Goal: Book appointment/travel/reservation

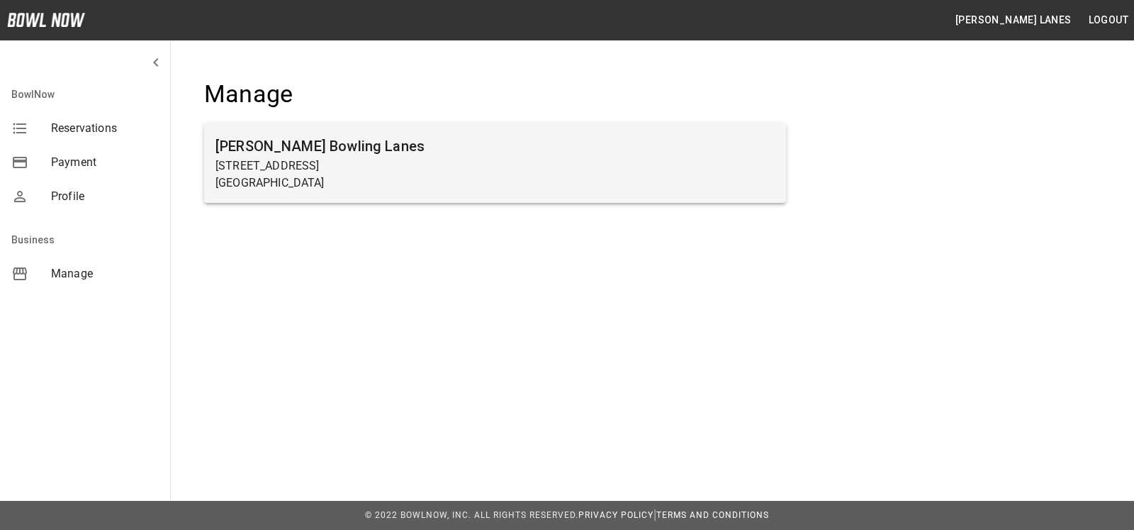
click at [431, 186] on p "[GEOGRAPHIC_DATA]" at bounding box center [495, 182] width 559 height 17
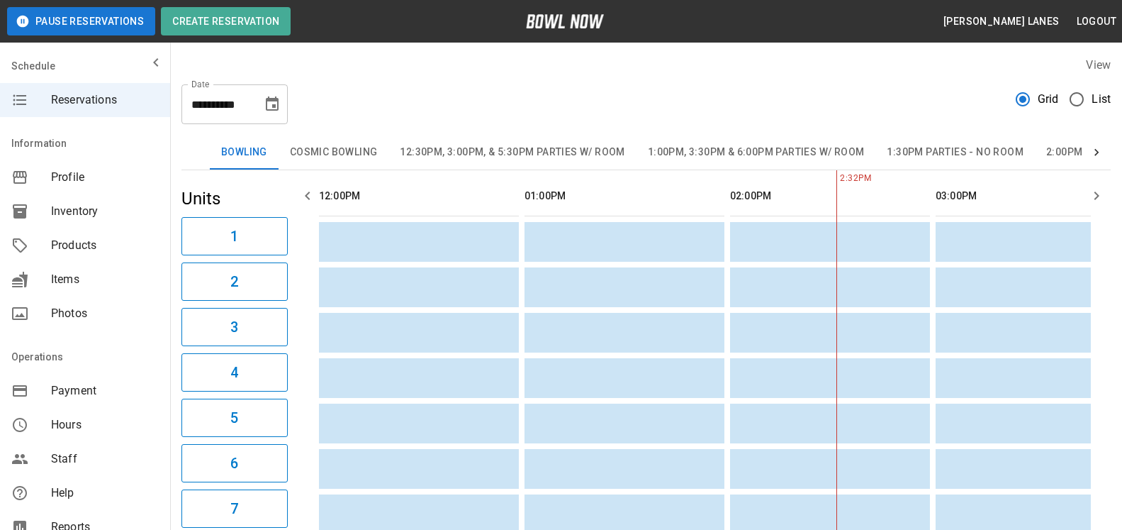
scroll to position [0, 411]
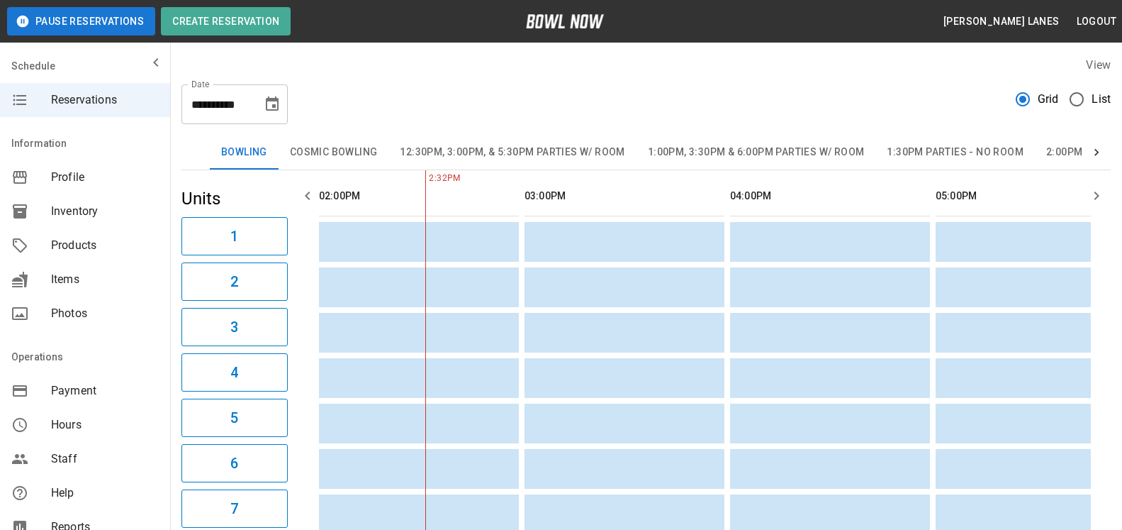
click at [1098, 101] on span "List" at bounding box center [1101, 99] width 19 height 17
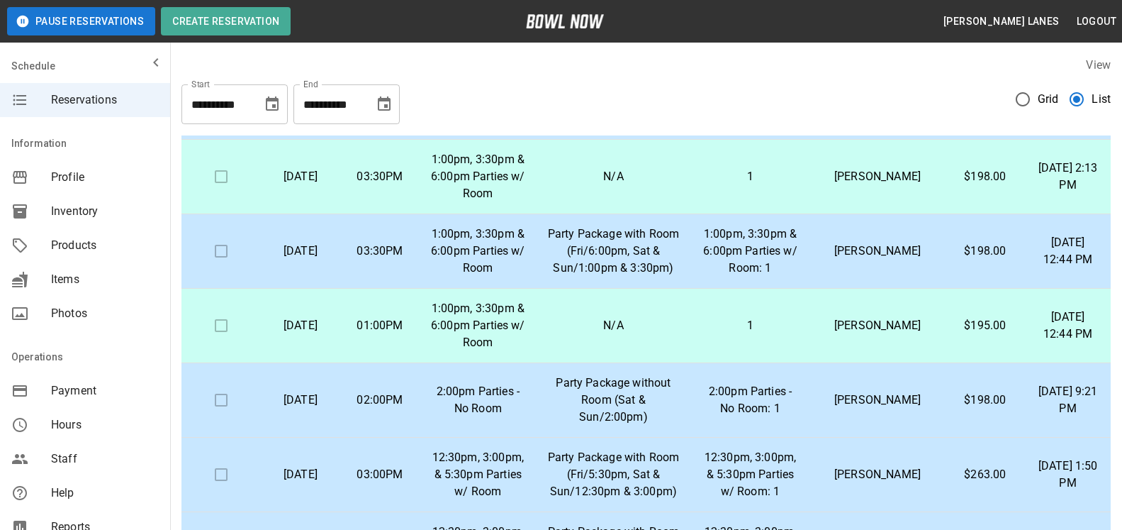
scroll to position [795, 0]
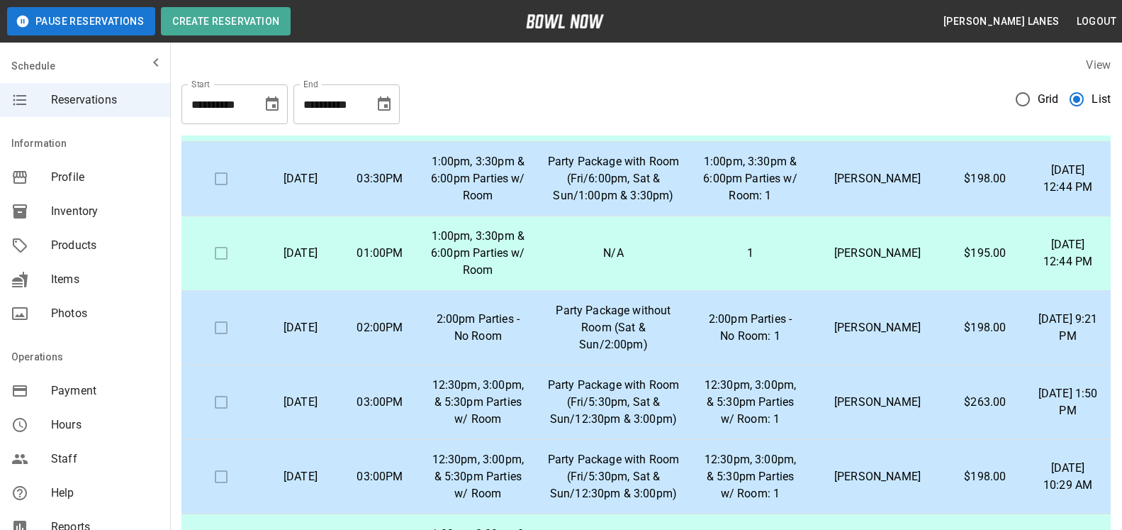
click at [570, 328] on p "Party Package without Room (Sat & Sun/2:00pm)" at bounding box center [614, 327] width 132 height 51
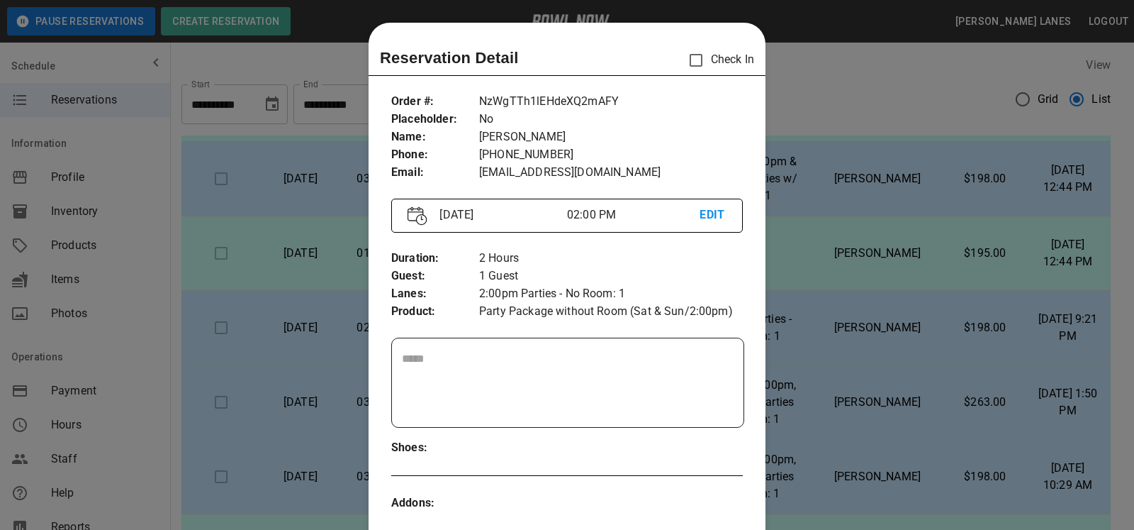
click at [796, 293] on div at bounding box center [567, 265] width 1134 height 530
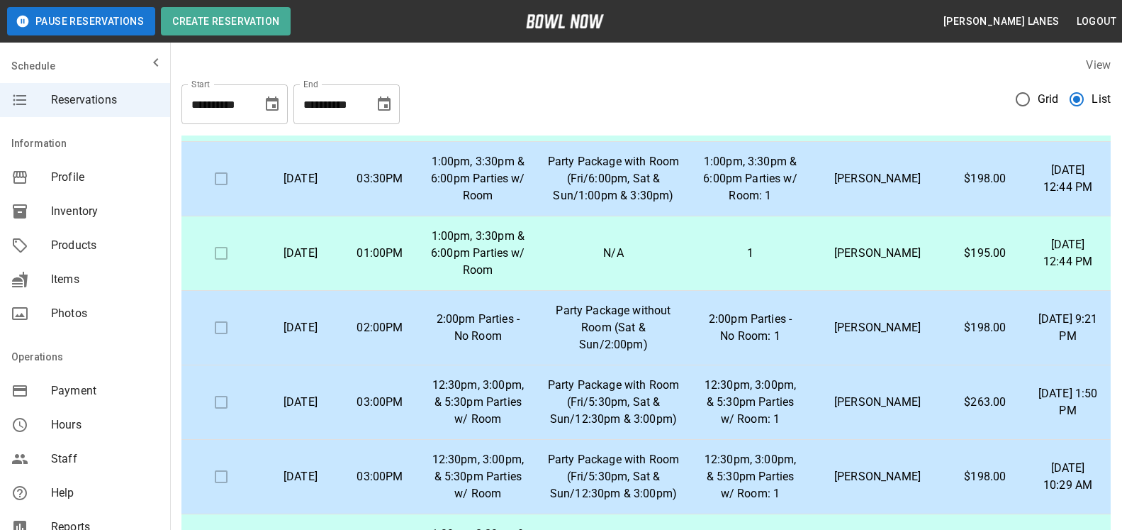
click at [581, 316] on p "Party Package without Room (Sat & Sun/2:00pm)" at bounding box center [614, 327] width 132 height 51
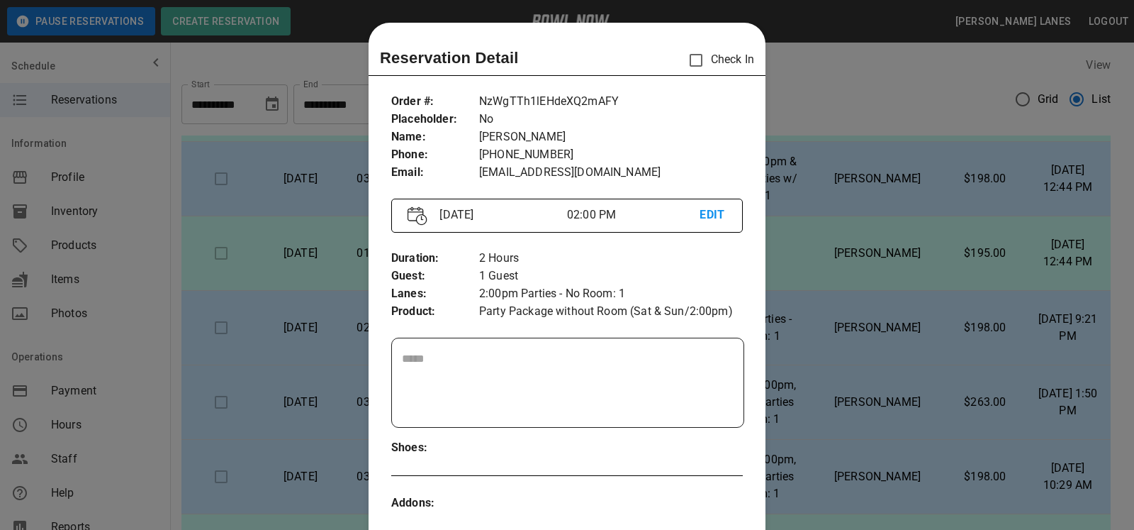
click at [895, 281] on div at bounding box center [567, 265] width 1134 height 530
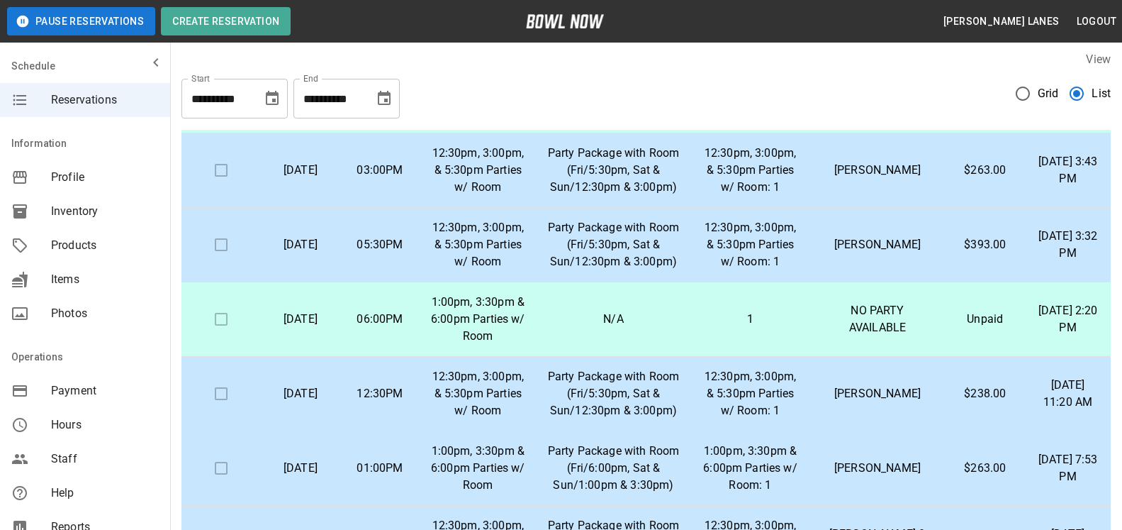
scroll to position [0, 0]
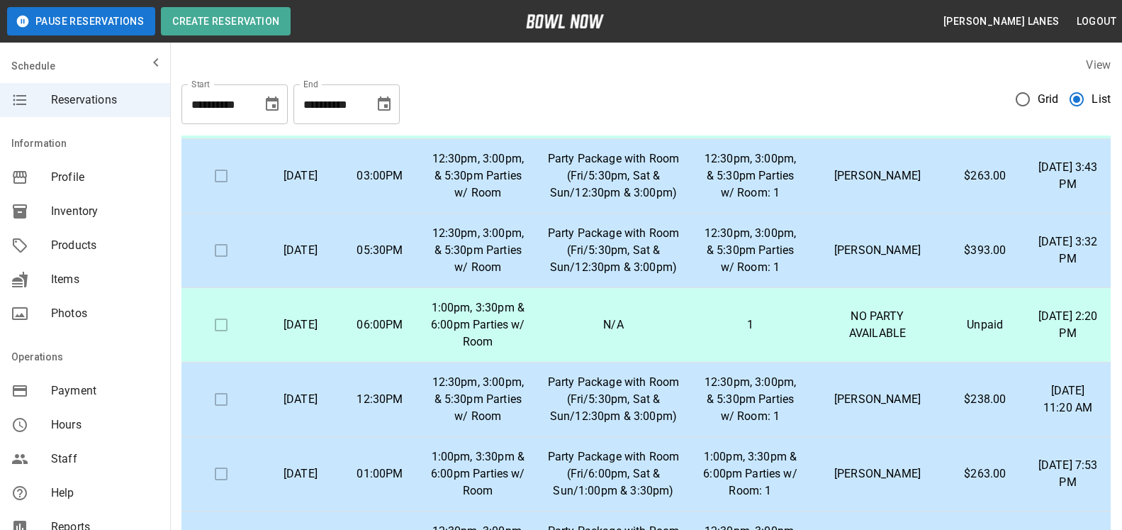
click at [379, 108] on icon "Choose date, selected date is Oct 7, 2025" at bounding box center [384, 103] width 13 height 14
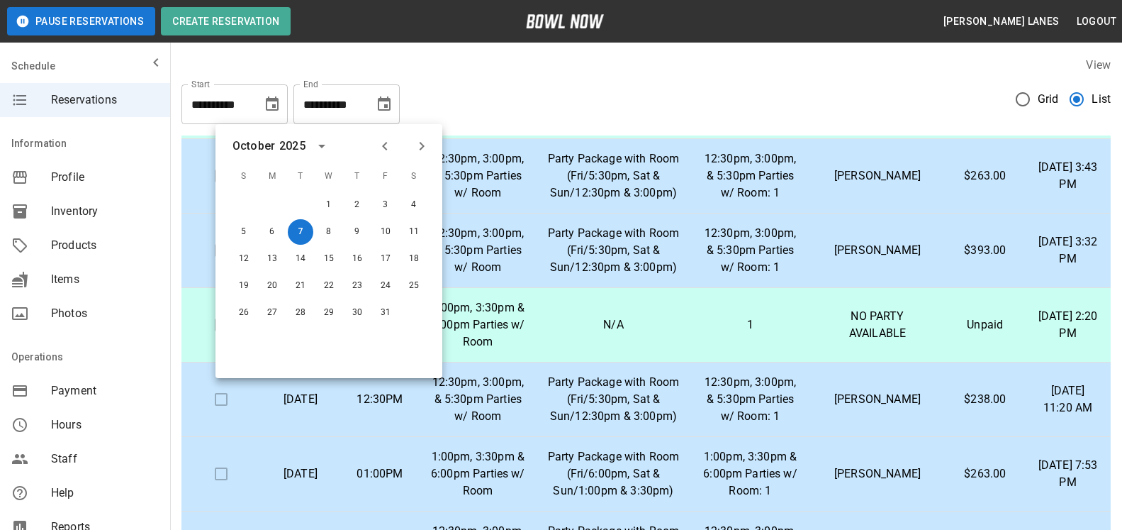
click at [424, 142] on icon "Next month" at bounding box center [421, 146] width 17 height 17
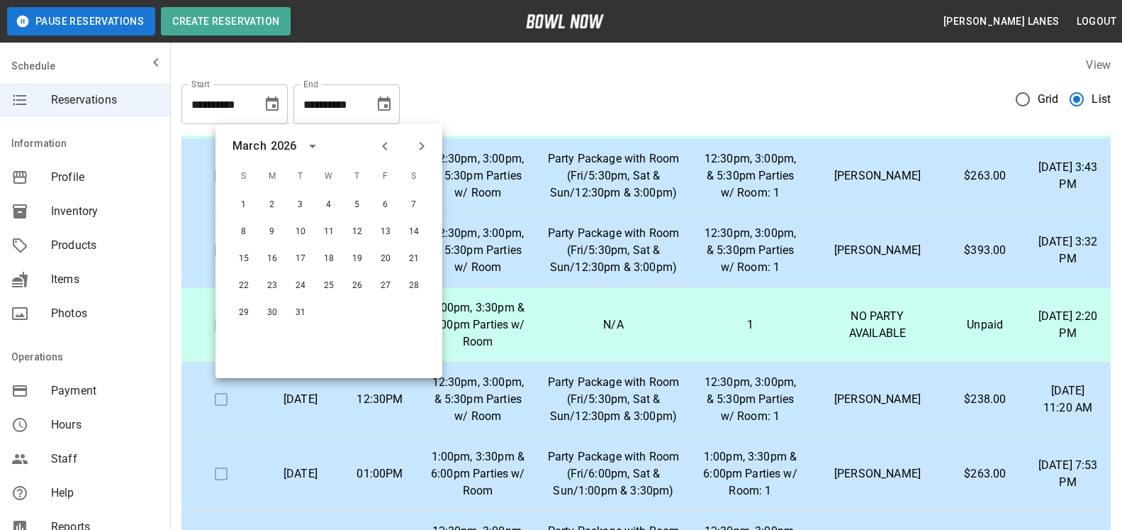
click at [424, 142] on icon "Next month" at bounding box center [421, 146] width 17 height 17
click at [353, 314] on button "30" at bounding box center [358, 313] width 26 height 26
type input "**********"
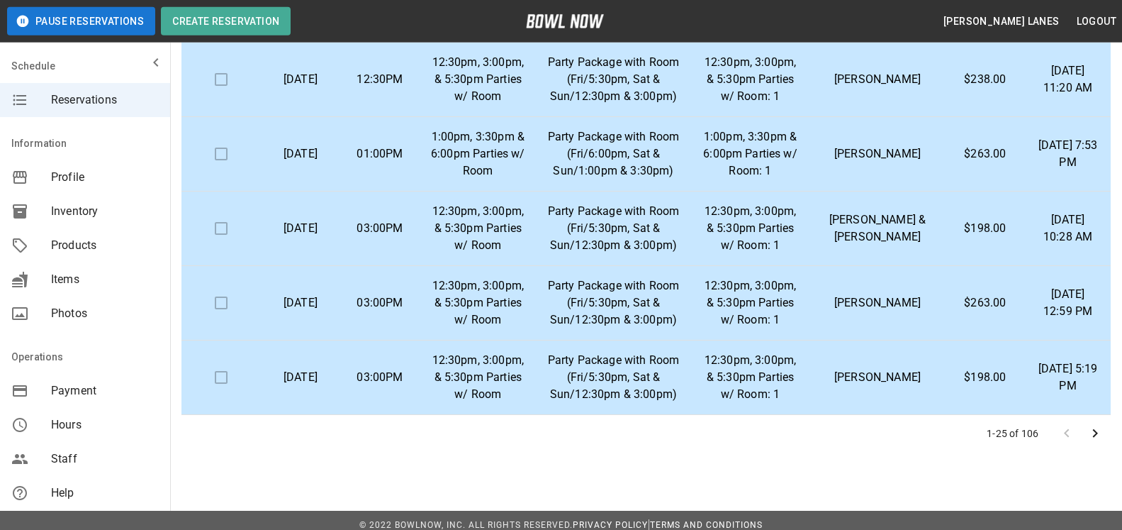
scroll to position [255, 0]
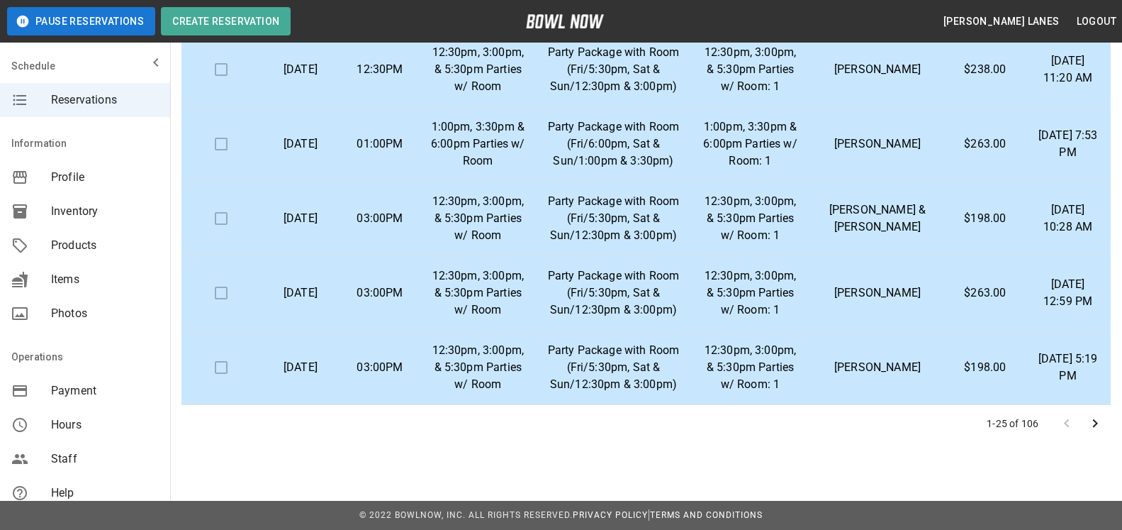
click at [1097, 419] on icon "Go to next page" at bounding box center [1095, 423] width 17 height 17
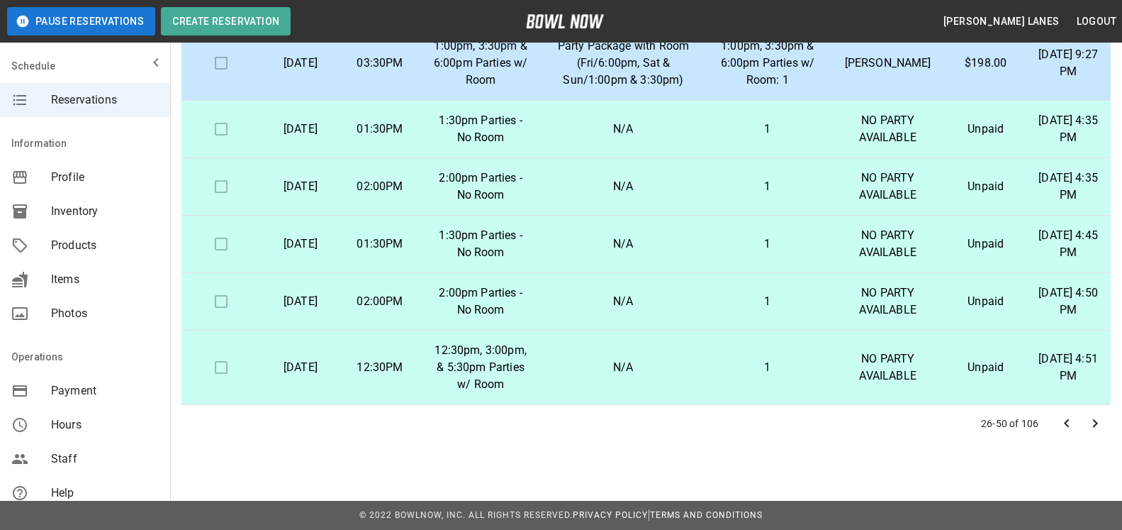
click at [1095, 428] on icon "Go to next page" at bounding box center [1095, 423] width 17 height 17
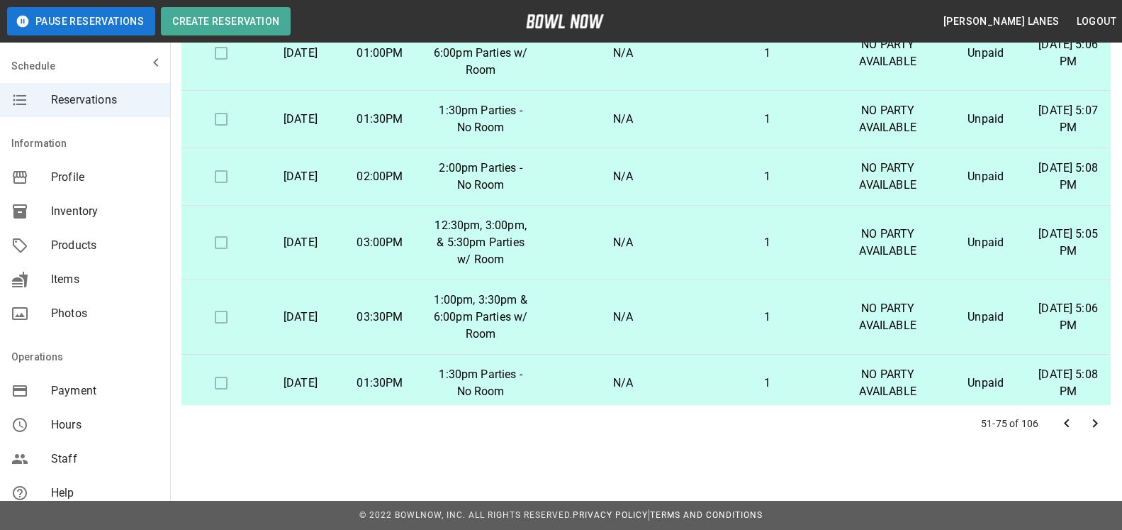
click at [1103, 423] on icon "Go to next page" at bounding box center [1095, 423] width 17 height 17
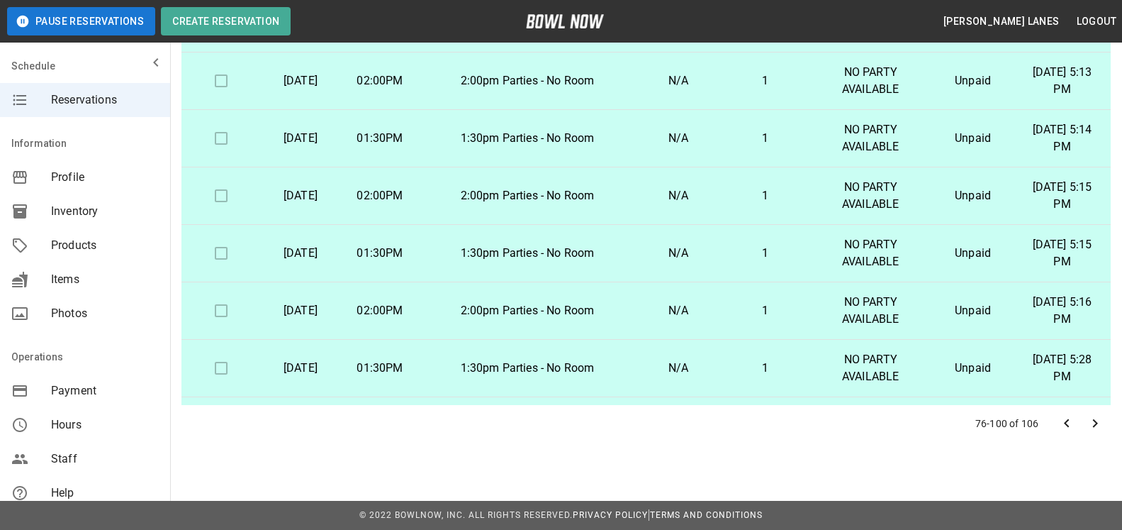
click at [1098, 421] on icon "Go to next page" at bounding box center [1095, 423] width 17 height 17
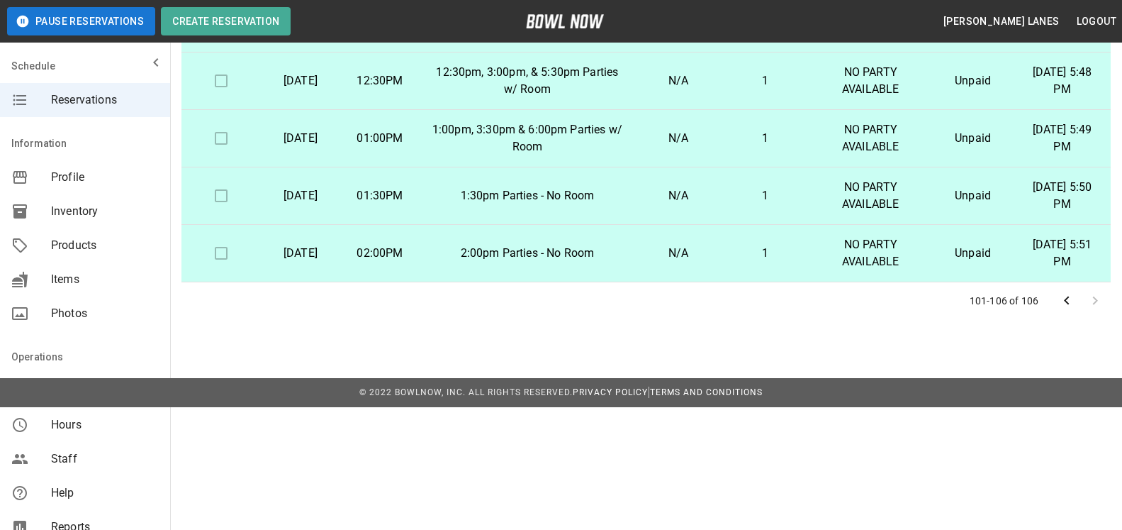
scroll to position [133, 0]
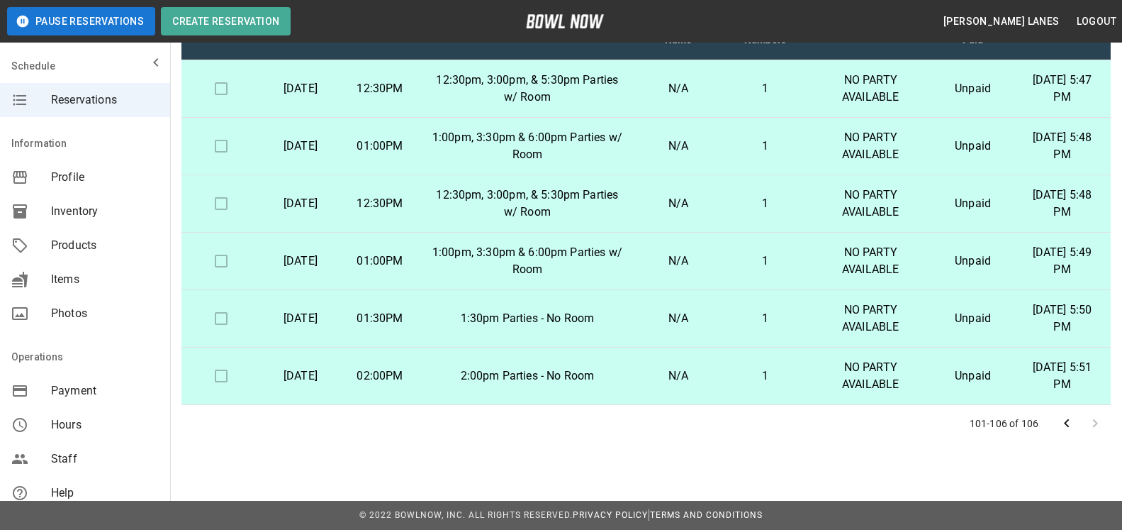
click at [1069, 427] on icon "Go to previous page" at bounding box center [1066, 423] width 17 height 17
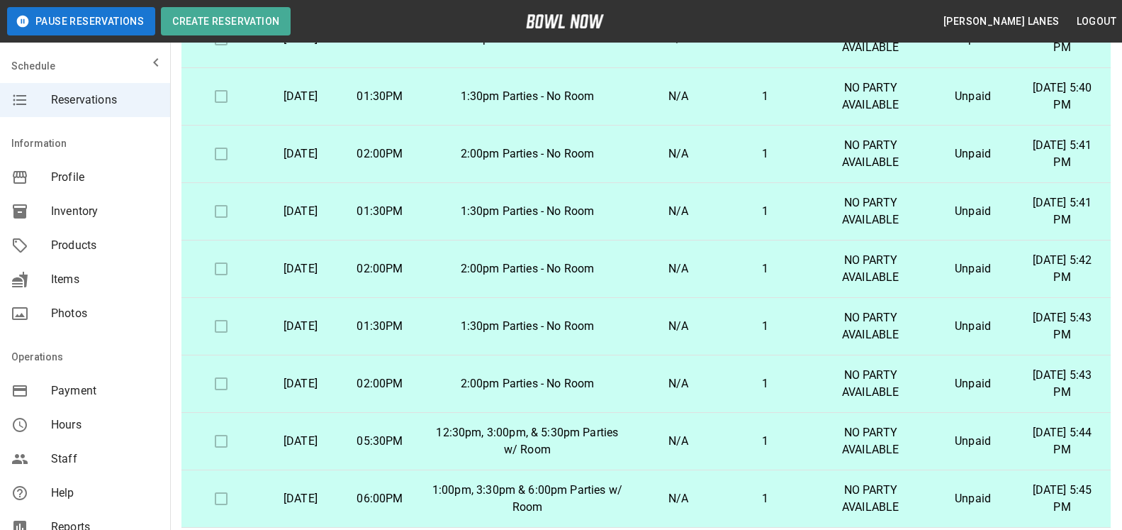
scroll to position [255, 0]
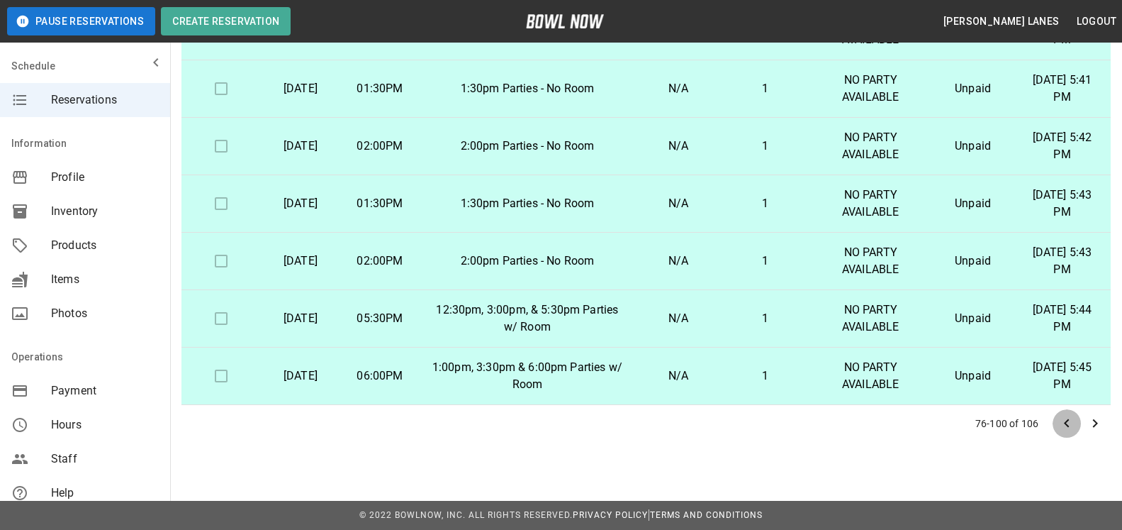
click at [1065, 418] on icon "Go to previous page" at bounding box center [1066, 423] width 17 height 17
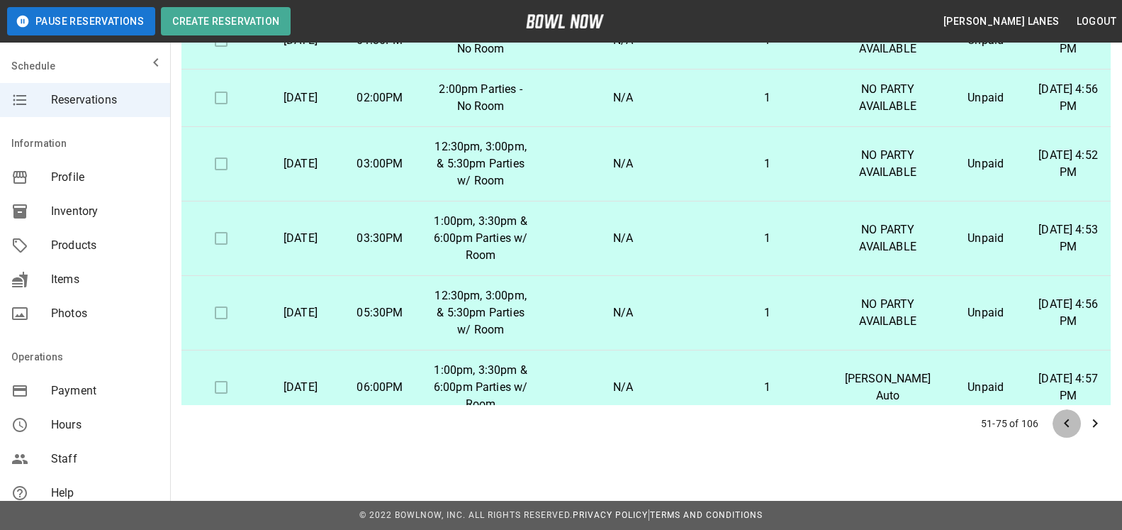
click at [1065, 420] on icon "Go to previous page" at bounding box center [1066, 423] width 17 height 17
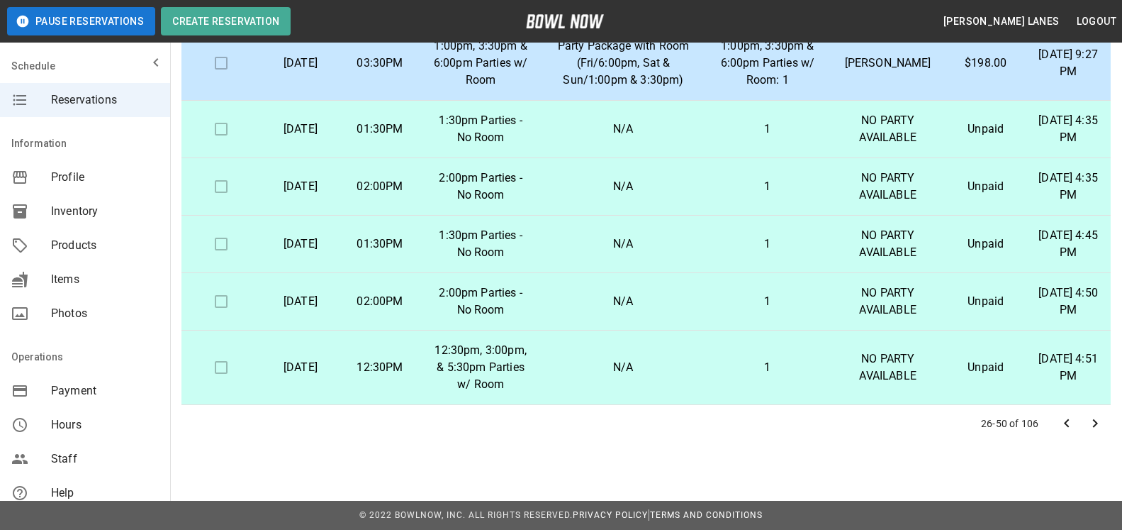
scroll to position [968, 0]
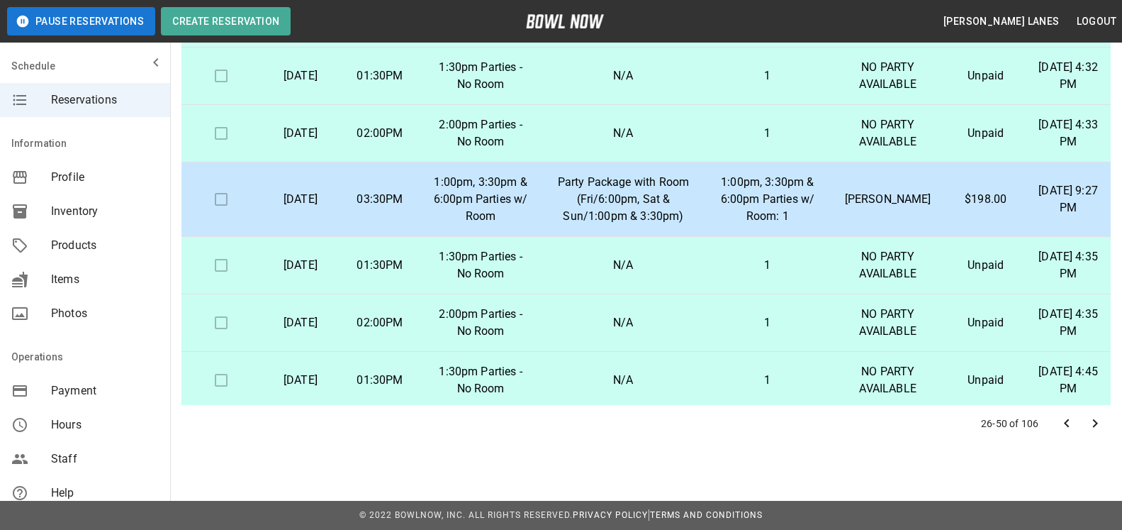
click at [837, 237] on td "[PERSON_NAME]" at bounding box center [888, 199] width 116 height 74
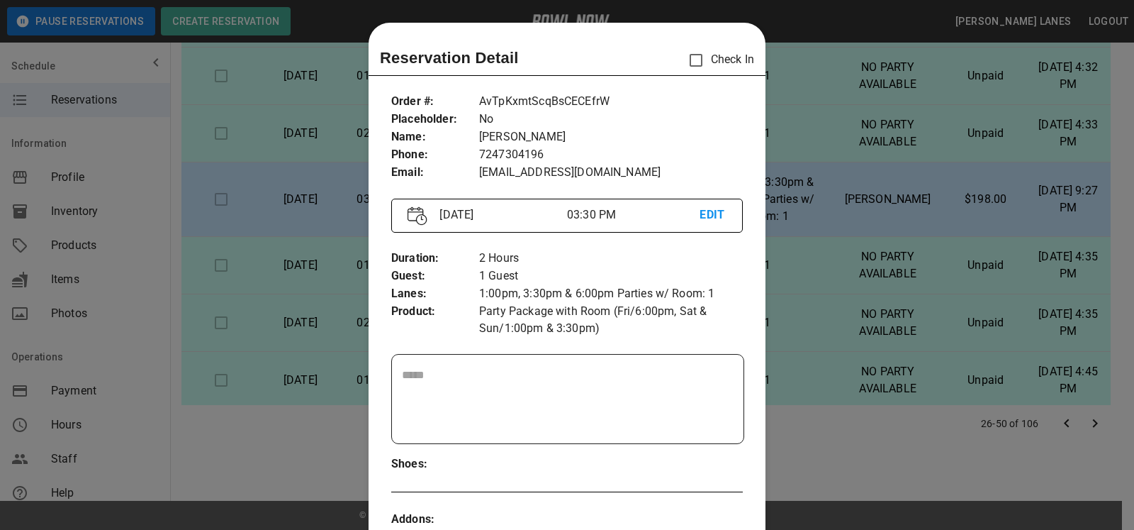
click at [868, 169] on div at bounding box center [567, 265] width 1134 height 530
